Goal: Task Accomplishment & Management: Use online tool/utility

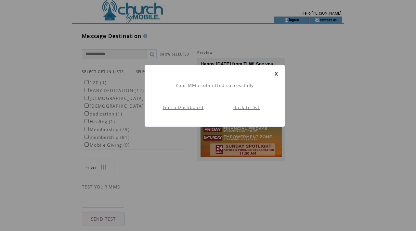
scroll to position [0, 0]
click at [277, 70] on div "Your MMS submitted successfully Go To Dashboard Back to list" at bounding box center [215, 96] width 140 height 62
click at [276, 72] on link at bounding box center [276, 74] width 4 height 4
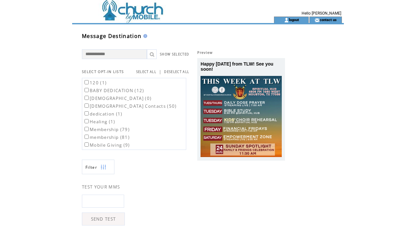
click at [145, 10] on td at bounding box center [161, 8] width 178 height 17
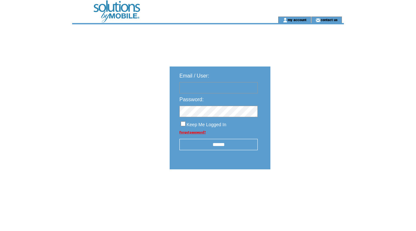
type input "**********"
click at [217, 145] on input "******" at bounding box center [218, 144] width 78 height 11
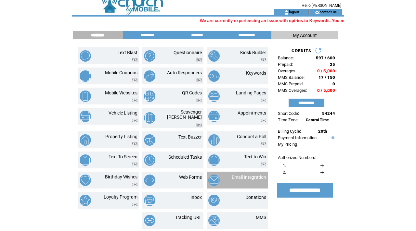
scroll to position [11, 0]
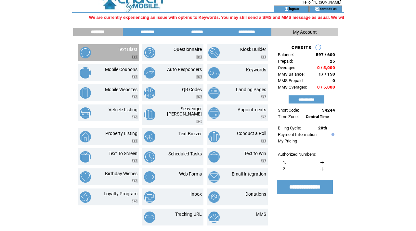
click at [118, 58] on td at bounding box center [128, 55] width 20 height 7
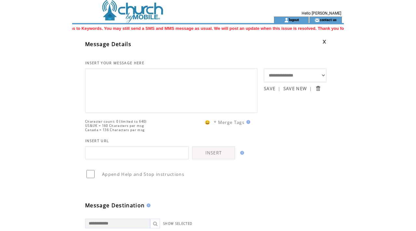
click at [134, 12] on td at bounding box center [161, 8] width 178 height 17
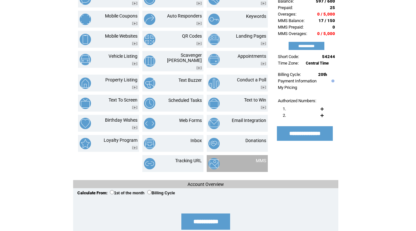
click at [240, 155] on td "MMS" at bounding box center [237, 163] width 61 height 17
click at [215, 159] on img at bounding box center [213, 163] width 11 height 11
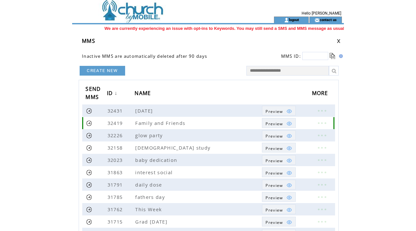
click at [321, 121] on link at bounding box center [321, 123] width 19 height 8
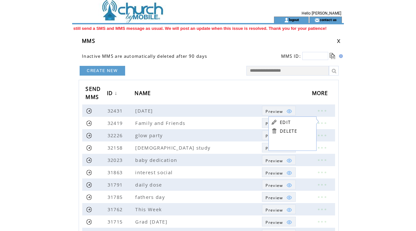
click at [286, 123] on link "EDIT" at bounding box center [285, 123] width 11 height 6
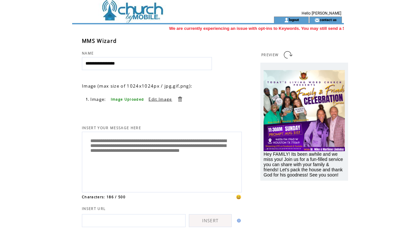
click at [178, 98] on link at bounding box center [180, 99] width 6 height 6
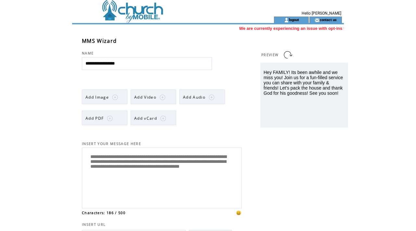
click at [145, 96] on span "Add Video" at bounding box center [145, 98] width 22 height 6
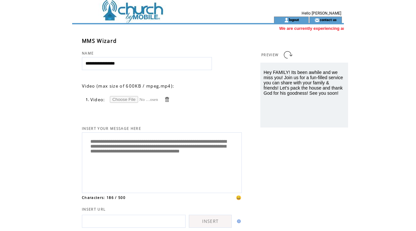
click at [136, 99] on input "file" at bounding box center [134, 99] width 49 height 7
click at [132, 96] on input "file" at bounding box center [134, 99] width 49 height 7
click at [129, 102] on input "file" at bounding box center [134, 99] width 49 height 7
type input "**********"
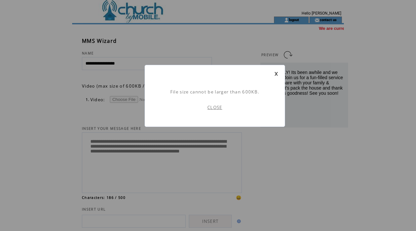
scroll to position [0, 0]
click at [217, 108] on link "CLOSE" at bounding box center [214, 108] width 15 height 6
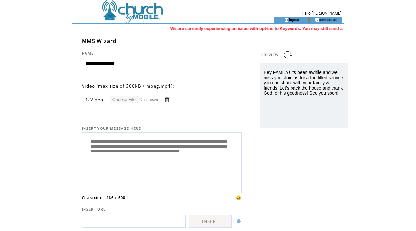
click at [166, 99] on link at bounding box center [167, 99] width 6 height 6
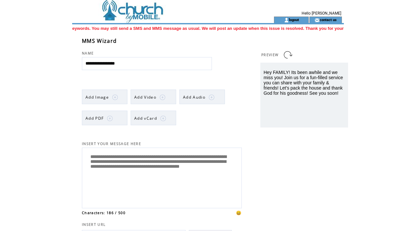
click at [152, 97] on span "Add Video" at bounding box center [145, 98] width 22 height 6
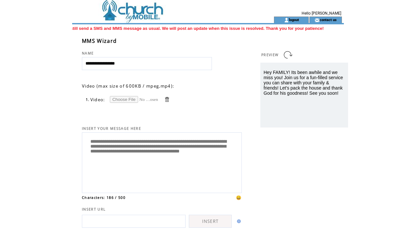
click at [131, 98] on input "file" at bounding box center [134, 99] width 49 height 7
type input "**********"
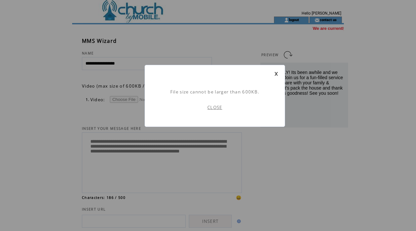
scroll to position [0, 0]
click at [216, 105] on link "CLOSE" at bounding box center [214, 108] width 15 height 6
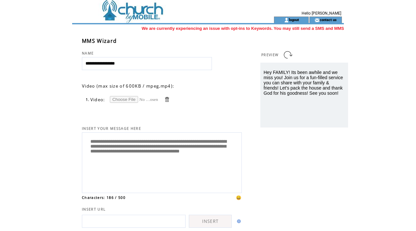
click at [132, 100] on input "file" at bounding box center [134, 99] width 49 height 7
type input "**********"
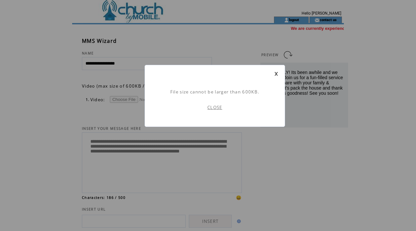
scroll to position [0, 0]
click at [222, 108] on link "CLOSE" at bounding box center [214, 108] width 15 height 6
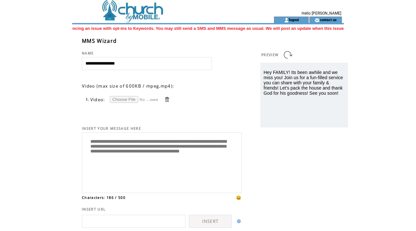
click at [134, 99] on input "file" at bounding box center [134, 99] width 49 height 7
click at [166, 102] on link at bounding box center [167, 99] width 6 height 6
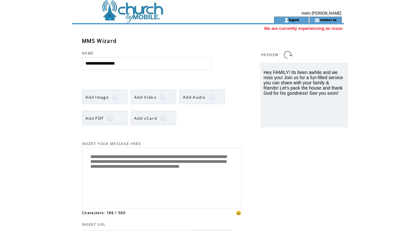
click at [117, 99] on img at bounding box center [115, 98] width 6 height 6
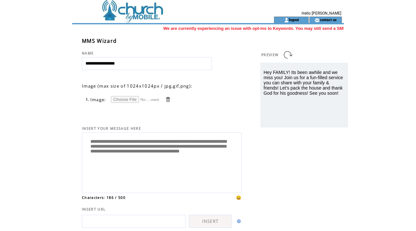
click at [118, 99] on input "file" at bounding box center [135, 99] width 49 height 7
click at [126, 99] on input "file" at bounding box center [135, 99] width 49 height 7
type input "**********"
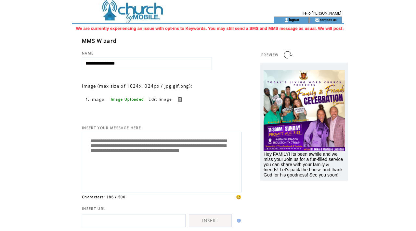
click at [160, 162] on textarea "**********" at bounding box center [161, 161] width 153 height 55
drag, startPoint x: 117, startPoint y: 154, endPoint x: 125, endPoint y: 143, distance: 13.3
click at [125, 143] on textarea "**********" at bounding box center [161, 161] width 153 height 55
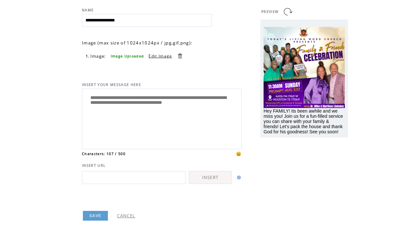
scroll to position [54, 0]
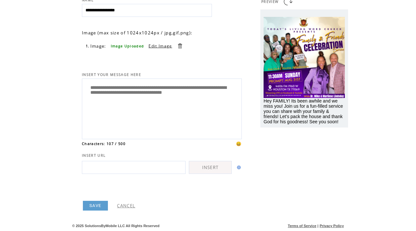
type textarea "**********"
click at [102, 202] on link "SAVE" at bounding box center [95, 206] width 25 height 10
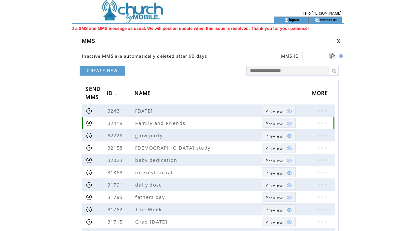
click at [89, 123] on link at bounding box center [89, 123] width 6 height 6
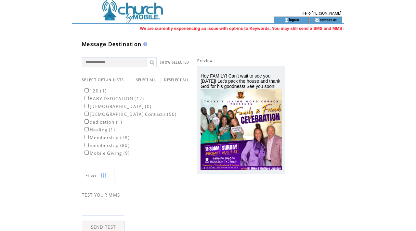
click at [97, 91] on label "120 (1)" at bounding box center [94, 91] width 23 height 6
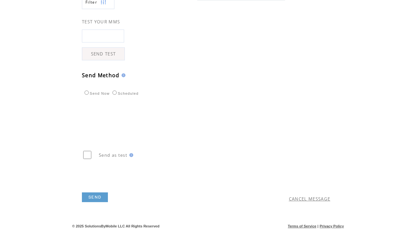
scroll to position [174, 0]
click at [95, 196] on link "SEND" at bounding box center [95, 197] width 26 height 10
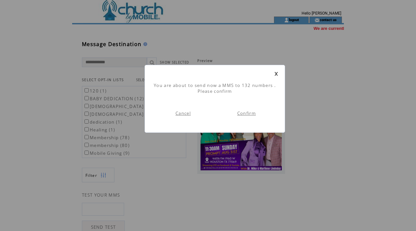
scroll to position [0, 0]
click at [251, 113] on link "Confirm" at bounding box center [246, 113] width 19 height 6
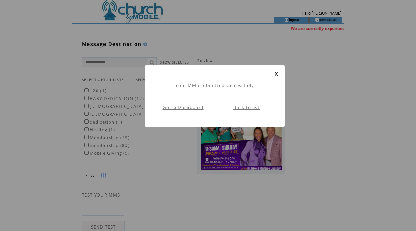
scroll to position [0, 0]
click at [275, 72] on link at bounding box center [276, 74] width 4 height 4
